Goal: Use online tool/utility: Use online tool/utility

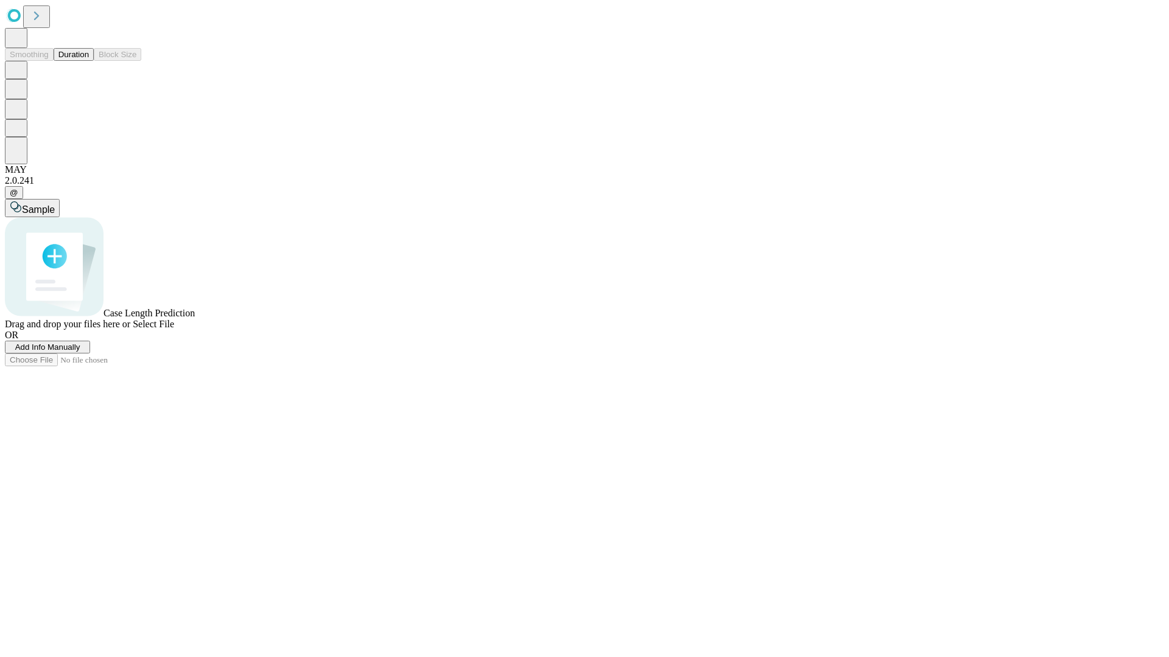
click at [89, 61] on button "Duration" at bounding box center [74, 54] width 40 height 13
click at [55, 205] on span "Sample" at bounding box center [38, 210] width 33 height 10
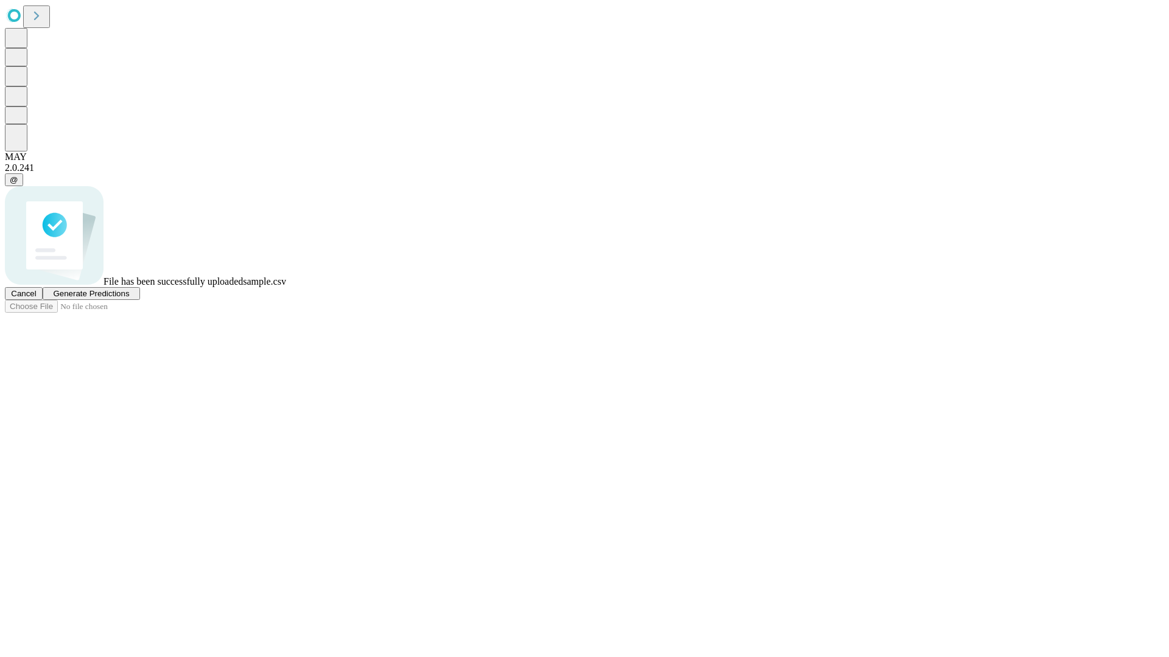
click at [129, 298] on span "Generate Predictions" at bounding box center [91, 293] width 76 height 9
